Goal: Information Seeking & Learning: Learn about a topic

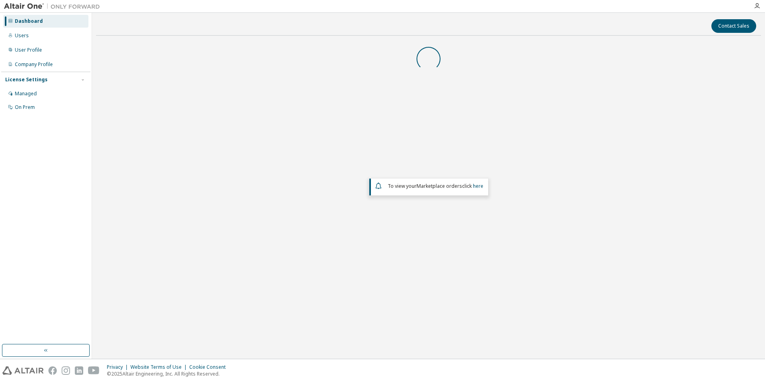
click at [648, 361] on div "Privacy Website Terms of Use Cookie Consent © 2025 Altair Engineering, Inc. All…" at bounding box center [382, 370] width 765 height 23
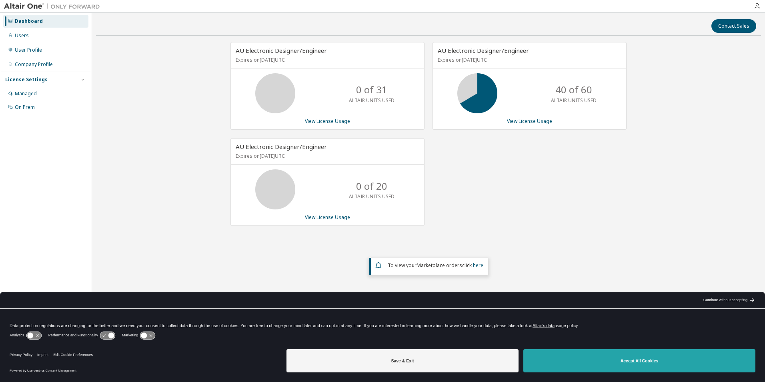
click at [629, 359] on button "Accept All Cookies" at bounding box center [639, 360] width 232 height 23
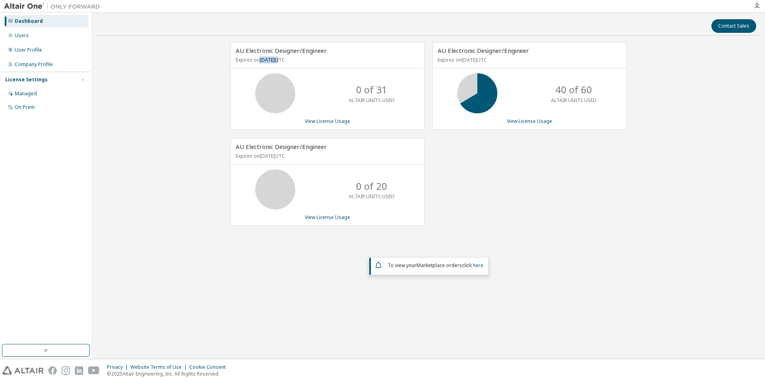
drag, startPoint x: 261, startPoint y: 60, endPoint x: 294, endPoint y: 59, distance: 32.8
click at [294, 59] on p "Expires on [DATE] UTC" at bounding box center [327, 59] width 182 height 7
drag, startPoint x: 488, startPoint y: 60, endPoint x: 509, endPoint y: 60, distance: 21.2
click at [509, 60] on p "Expires on [DATE] UTC" at bounding box center [529, 59] width 182 height 7
click at [276, 158] on p "Expires on [DATE] UTC" at bounding box center [327, 155] width 182 height 7
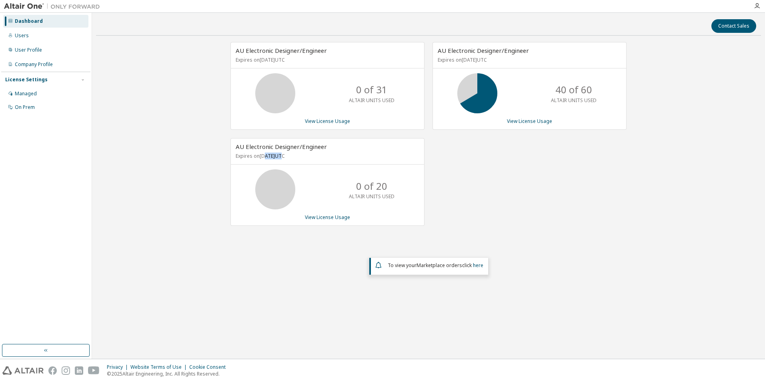
drag, startPoint x: 264, startPoint y: 158, endPoint x: 309, endPoint y: 158, distance: 44.4
click at [309, 158] on p "Expires on [DATE] UTC" at bounding box center [327, 155] width 182 height 7
click at [289, 156] on p "Expires on [DATE] UTC" at bounding box center [327, 155] width 182 height 7
click at [48, 92] on div "Managed" at bounding box center [45, 93] width 85 height 13
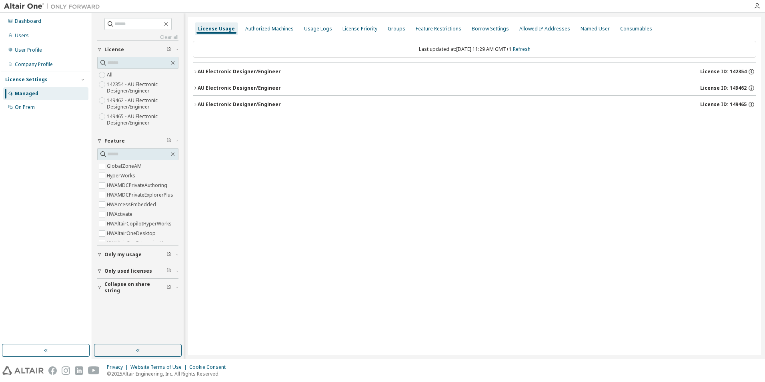
click at [194, 70] on icon "button" at bounding box center [195, 71] width 5 height 5
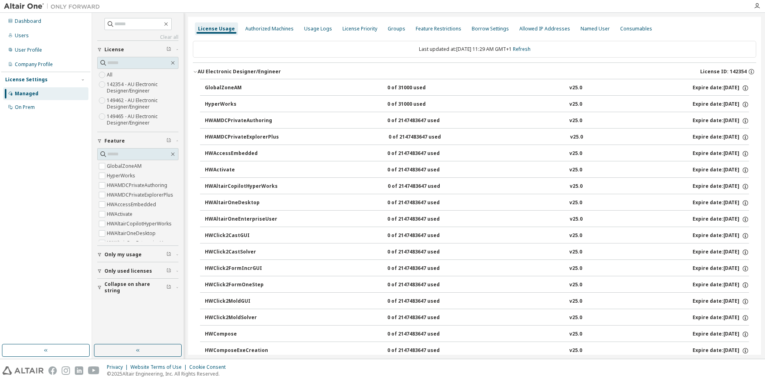
click at [195, 70] on icon "button" at bounding box center [195, 71] width 5 height 5
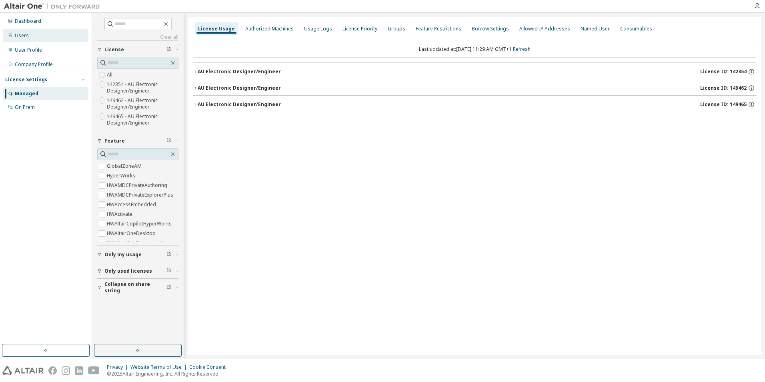
click at [30, 34] on div "Users" at bounding box center [45, 35] width 85 height 13
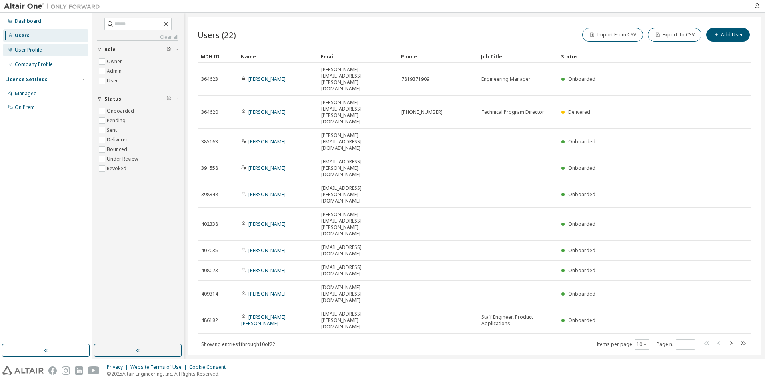
click at [41, 47] on div "User Profile" at bounding box center [45, 50] width 85 height 13
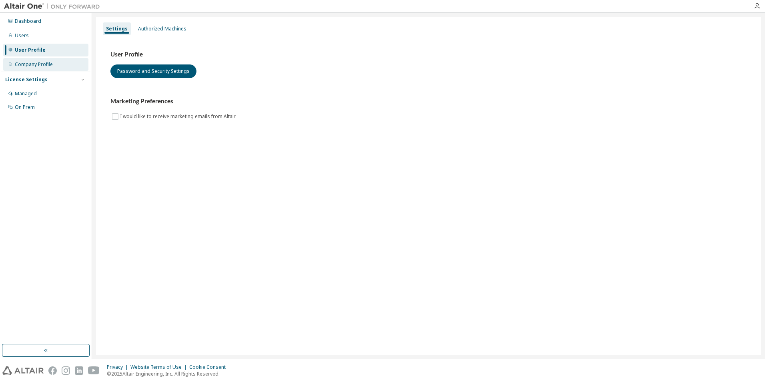
click at [38, 64] on div "Company Profile" at bounding box center [34, 64] width 38 height 6
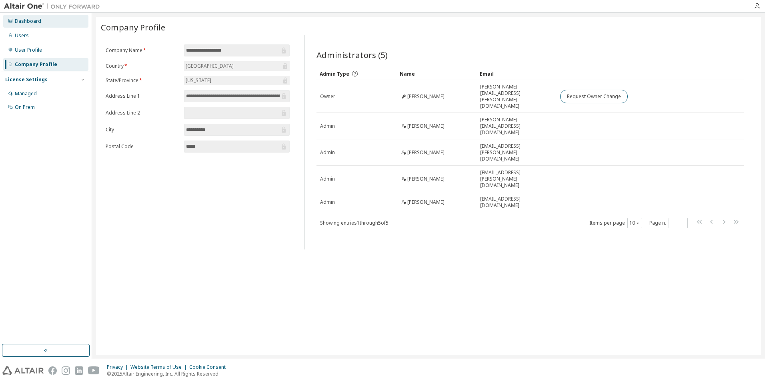
click at [32, 22] on div "Dashboard" at bounding box center [28, 21] width 26 height 6
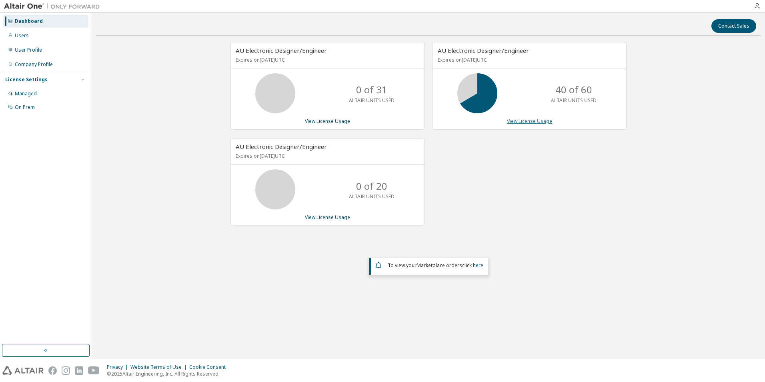
click at [531, 120] on link "View License Usage" at bounding box center [529, 121] width 45 height 7
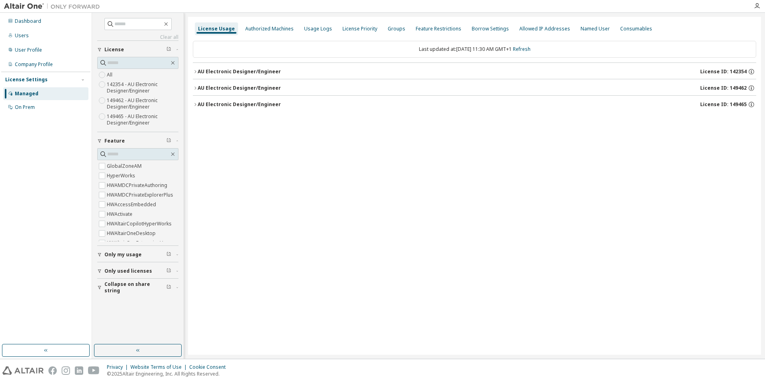
click at [196, 71] on icon "button" at bounding box center [195, 71] width 2 height 3
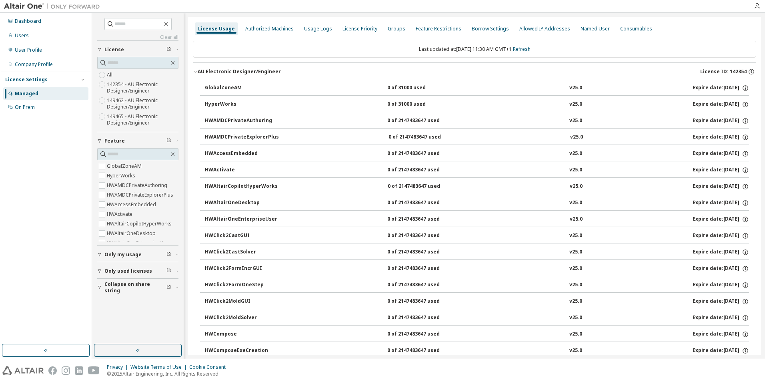
click at [196, 71] on icon "button" at bounding box center [195, 71] width 5 height 5
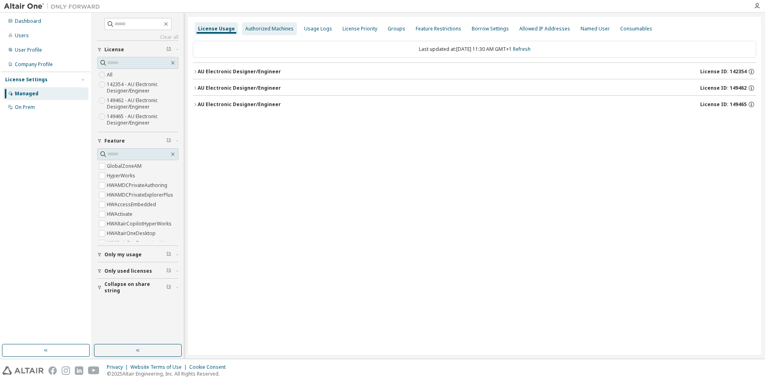
click at [268, 26] on div "Authorized Machines" at bounding box center [269, 29] width 48 height 6
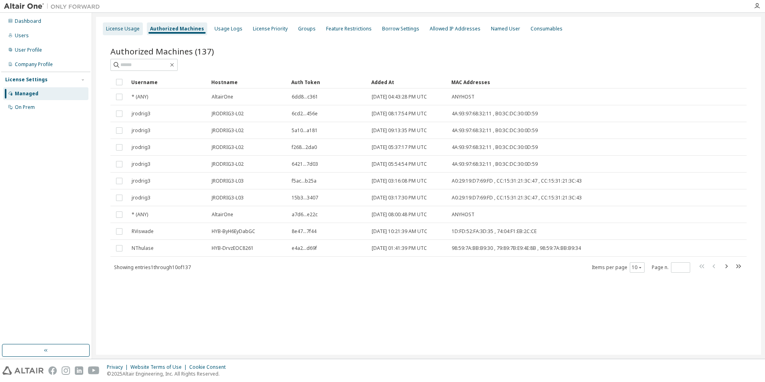
click at [126, 27] on div "License Usage" at bounding box center [123, 29] width 34 height 6
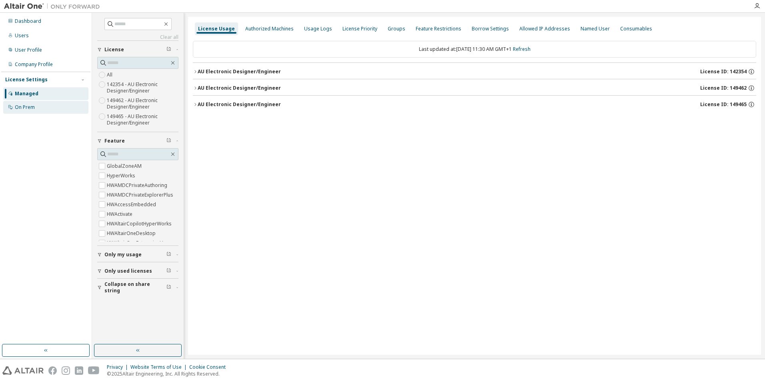
click at [25, 107] on div "On Prem" at bounding box center [25, 107] width 20 height 6
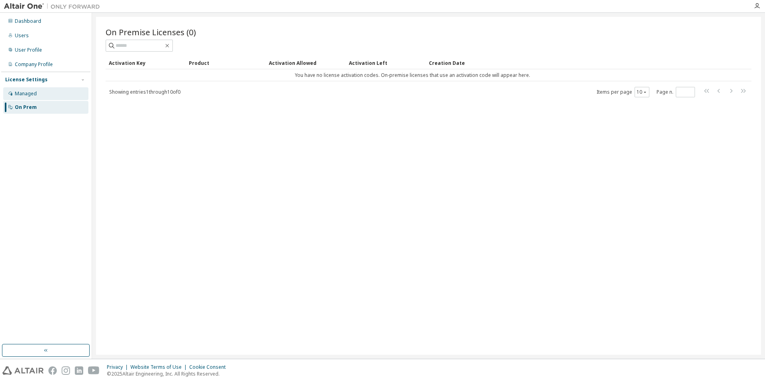
click at [27, 95] on div "Managed" at bounding box center [26, 93] width 22 height 6
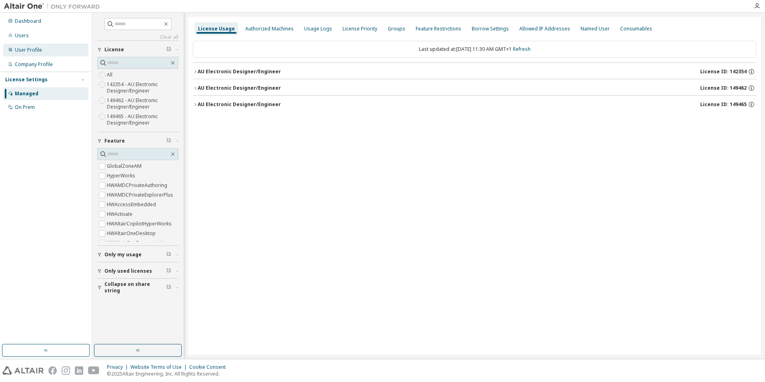
click at [32, 50] on div "User Profile" at bounding box center [28, 50] width 27 height 6
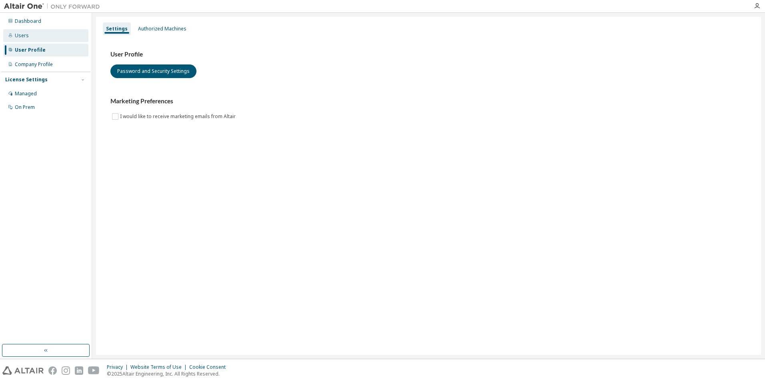
click at [29, 36] on div "Users" at bounding box center [45, 35] width 85 height 13
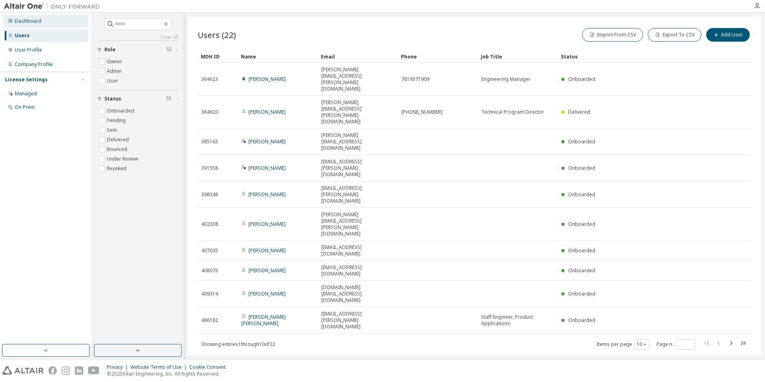
click at [31, 19] on div "Dashboard" at bounding box center [28, 21] width 26 height 6
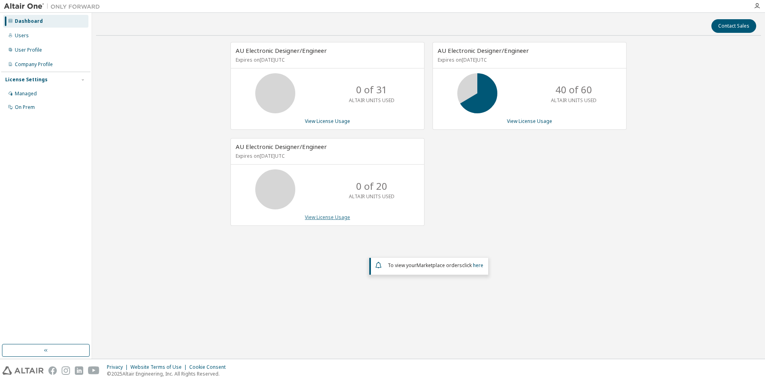
click at [327, 216] on link "View License Usage" at bounding box center [327, 217] width 45 height 7
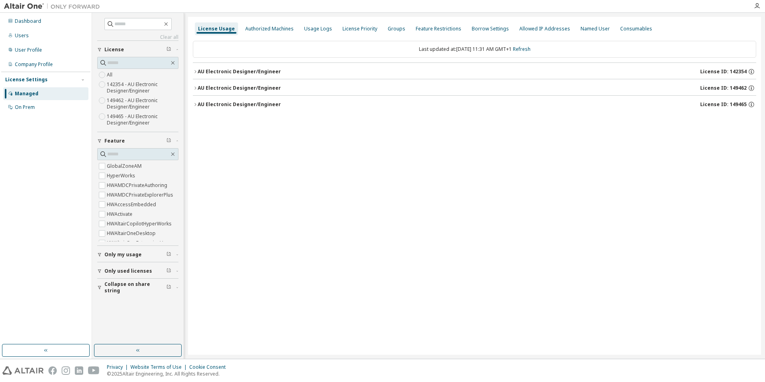
click at [194, 103] on icon "button" at bounding box center [195, 104] width 5 height 5
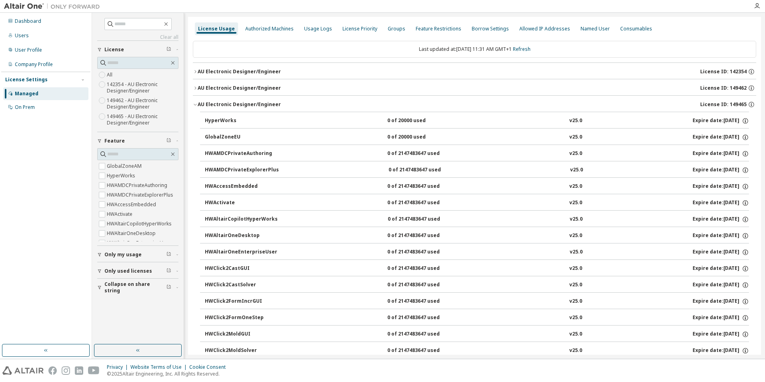
click at [193, 86] on icon "button" at bounding box center [195, 88] width 5 height 5
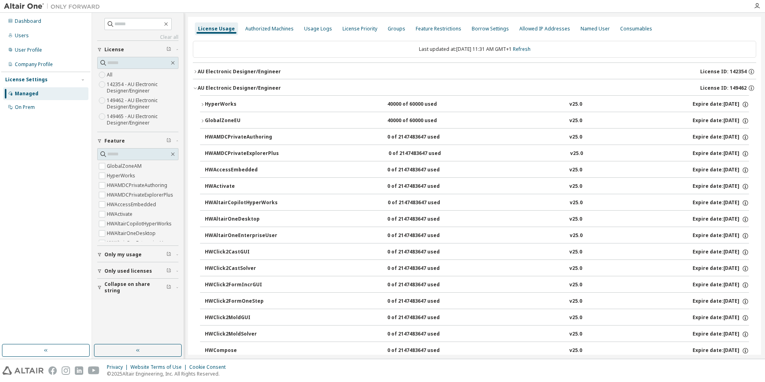
click at [194, 87] on icon "button" at bounding box center [195, 88] width 5 height 5
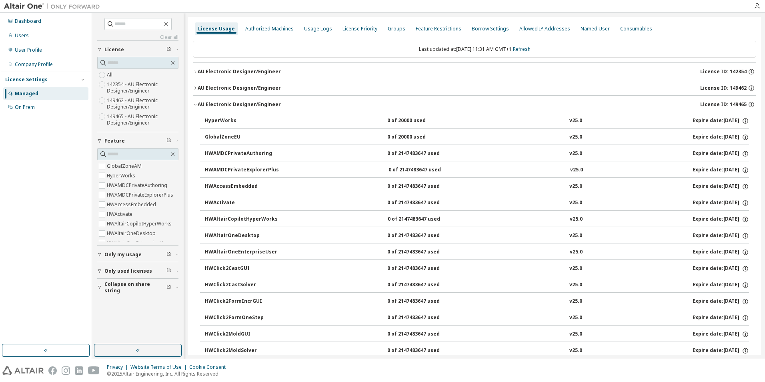
click at [194, 105] on icon "button" at bounding box center [195, 104] width 5 height 5
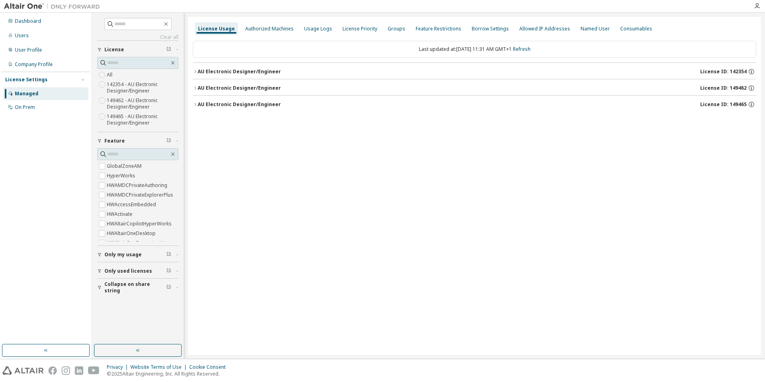
click at [196, 104] on icon "button" at bounding box center [195, 104] width 5 height 5
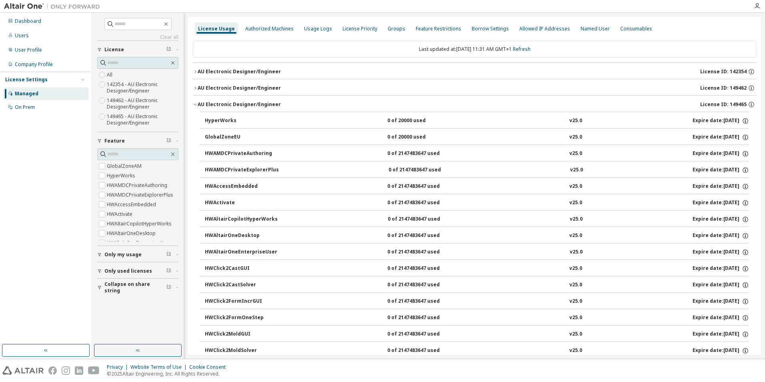
click at [196, 104] on icon "button" at bounding box center [195, 104] width 5 height 5
